Goal: Navigation & Orientation: Find specific page/section

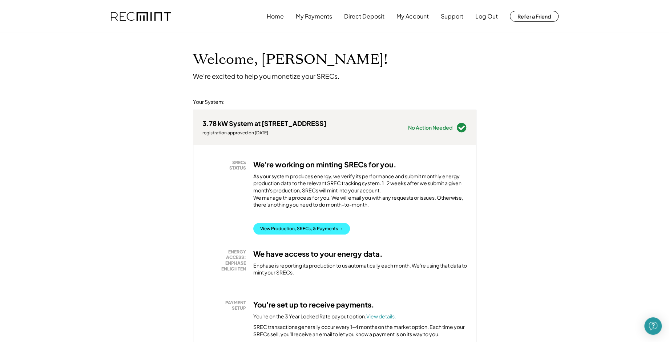
click at [322, 235] on button "View Production, SRECs, & Payments →" at bounding box center [301, 229] width 97 height 12
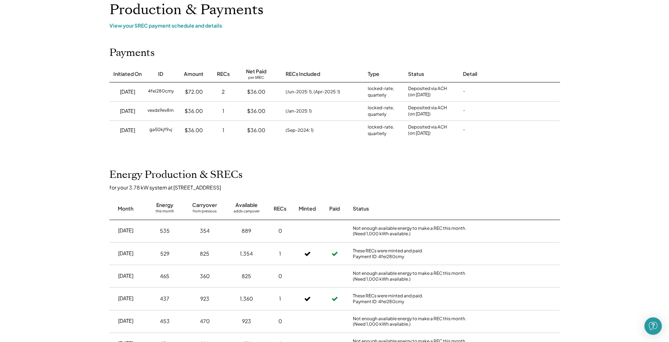
scroll to position [66, 0]
